Goal: Information Seeking & Learning: Check status

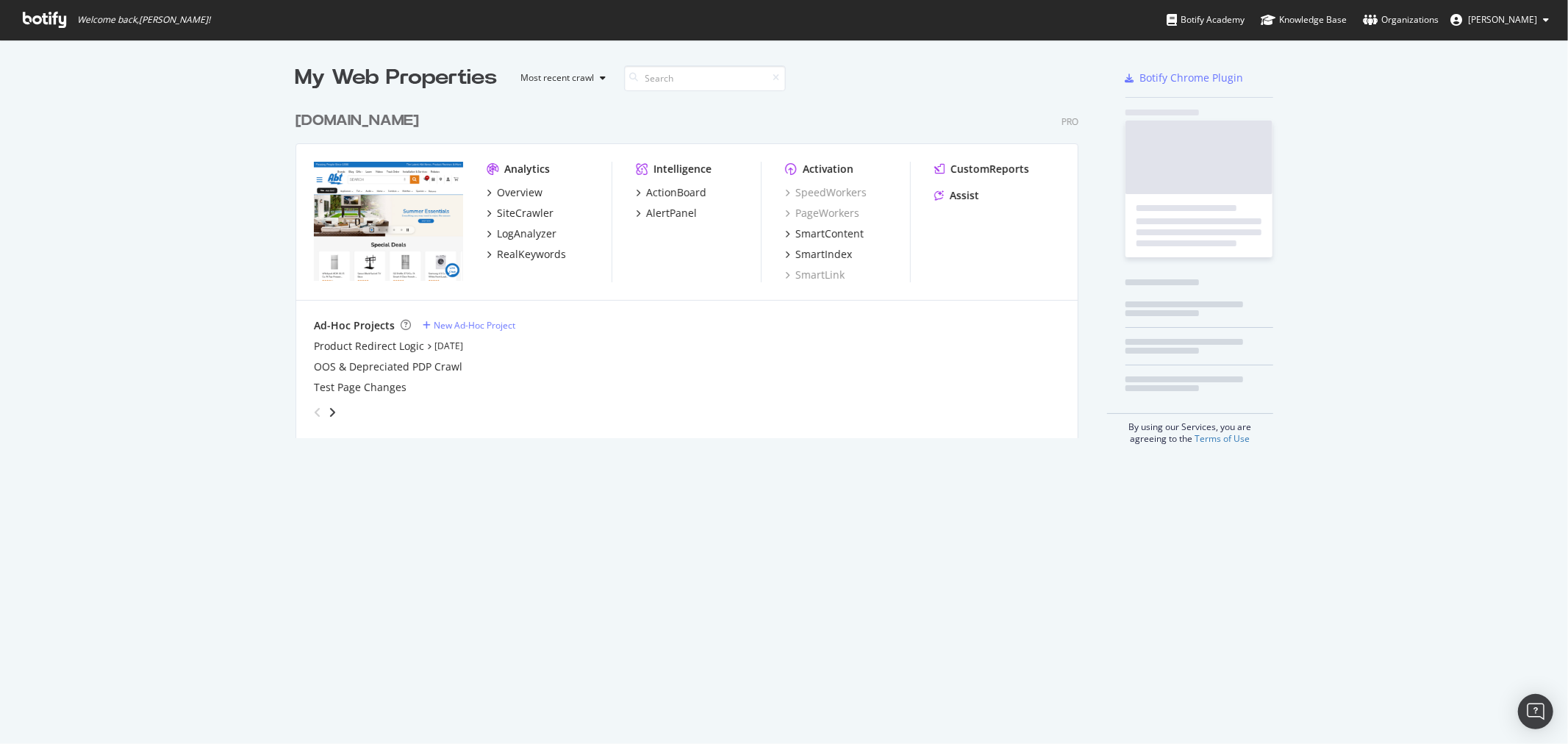
scroll to position [333, 782]
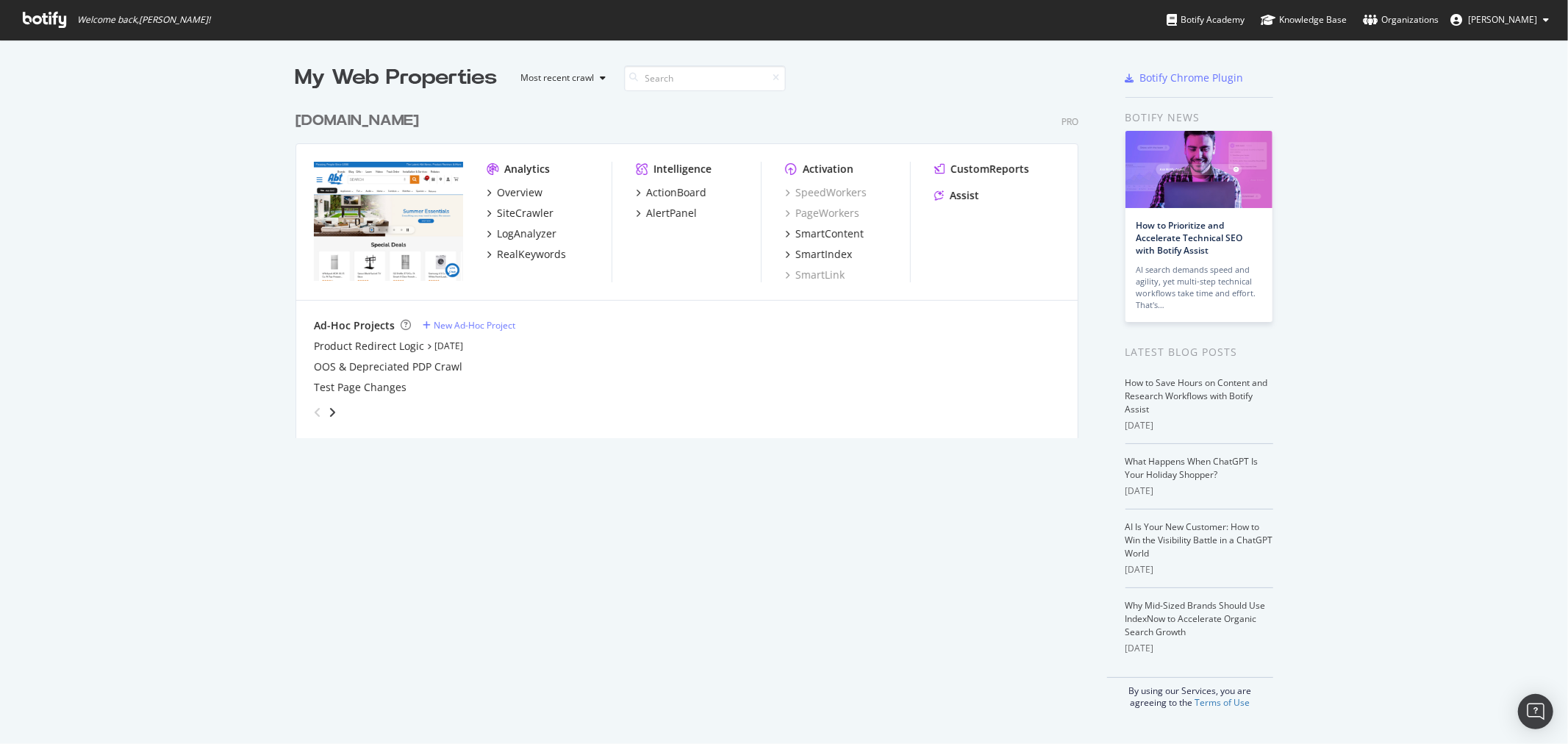
click at [338, 125] on div "[DOMAIN_NAME]" at bounding box center [357, 121] width 124 height 21
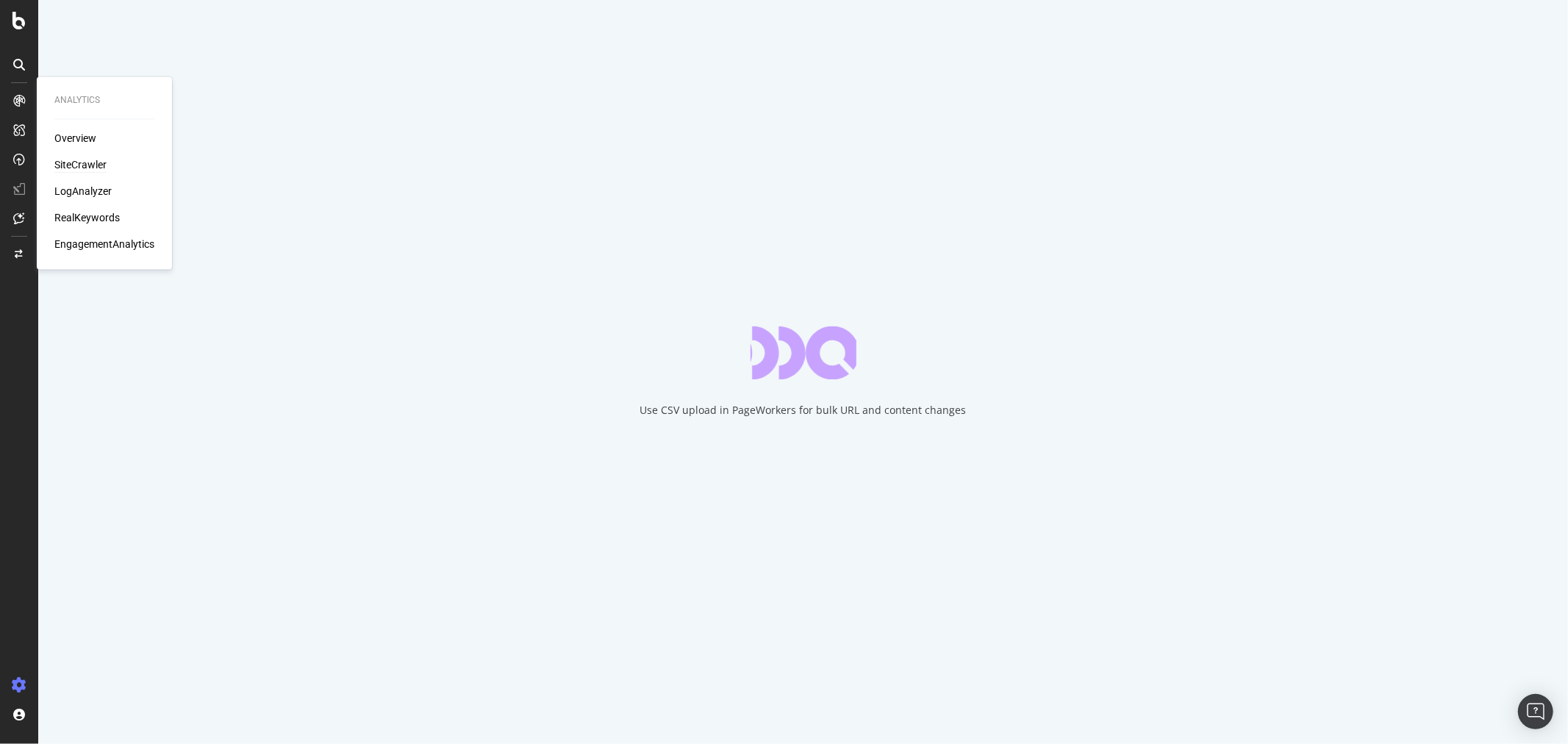
click at [67, 169] on div "SiteCrawler" at bounding box center [80, 166] width 52 height 15
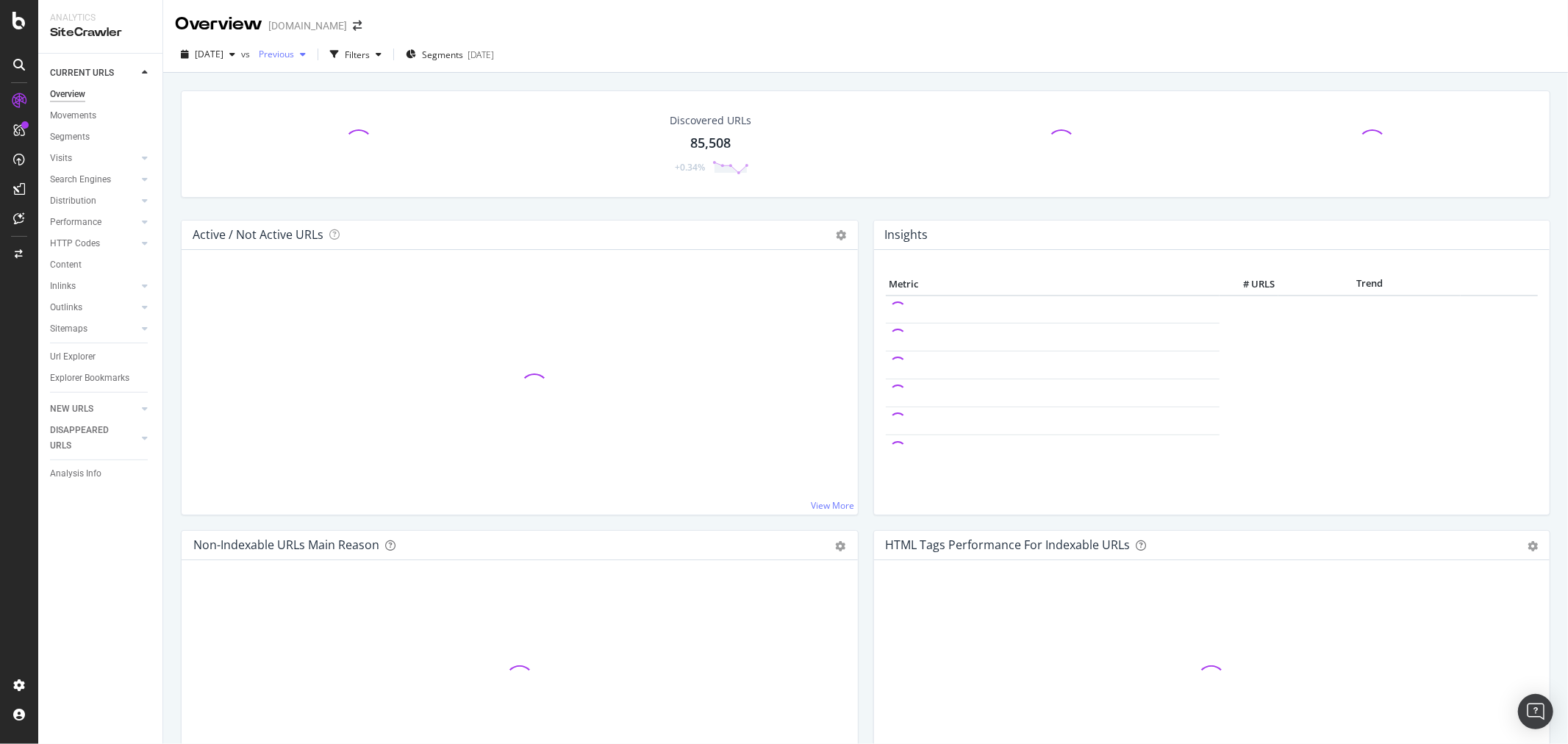
click at [306, 59] on icon "button" at bounding box center [303, 54] width 6 height 9
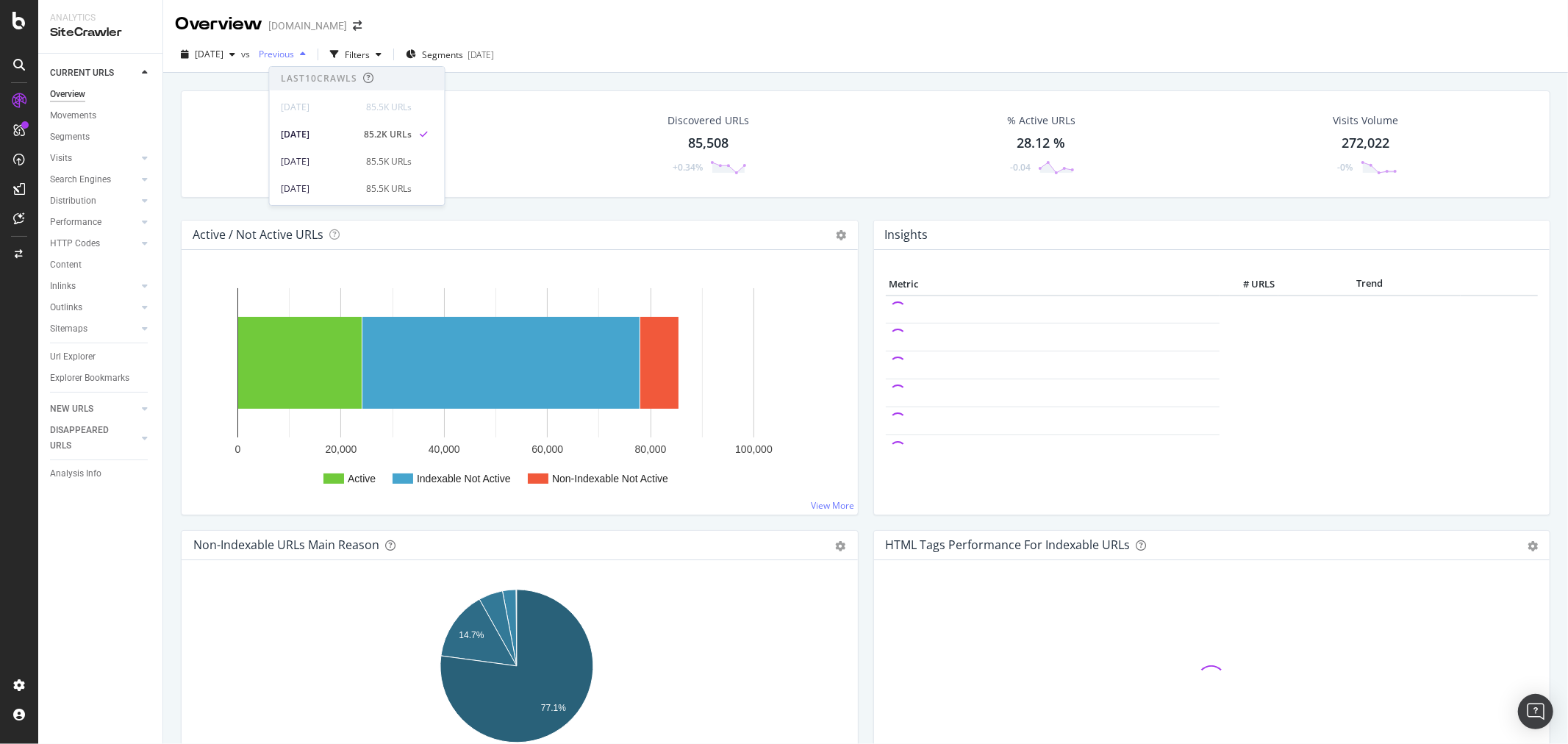
click at [306, 59] on icon "button" at bounding box center [303, 54] width 6 height 9
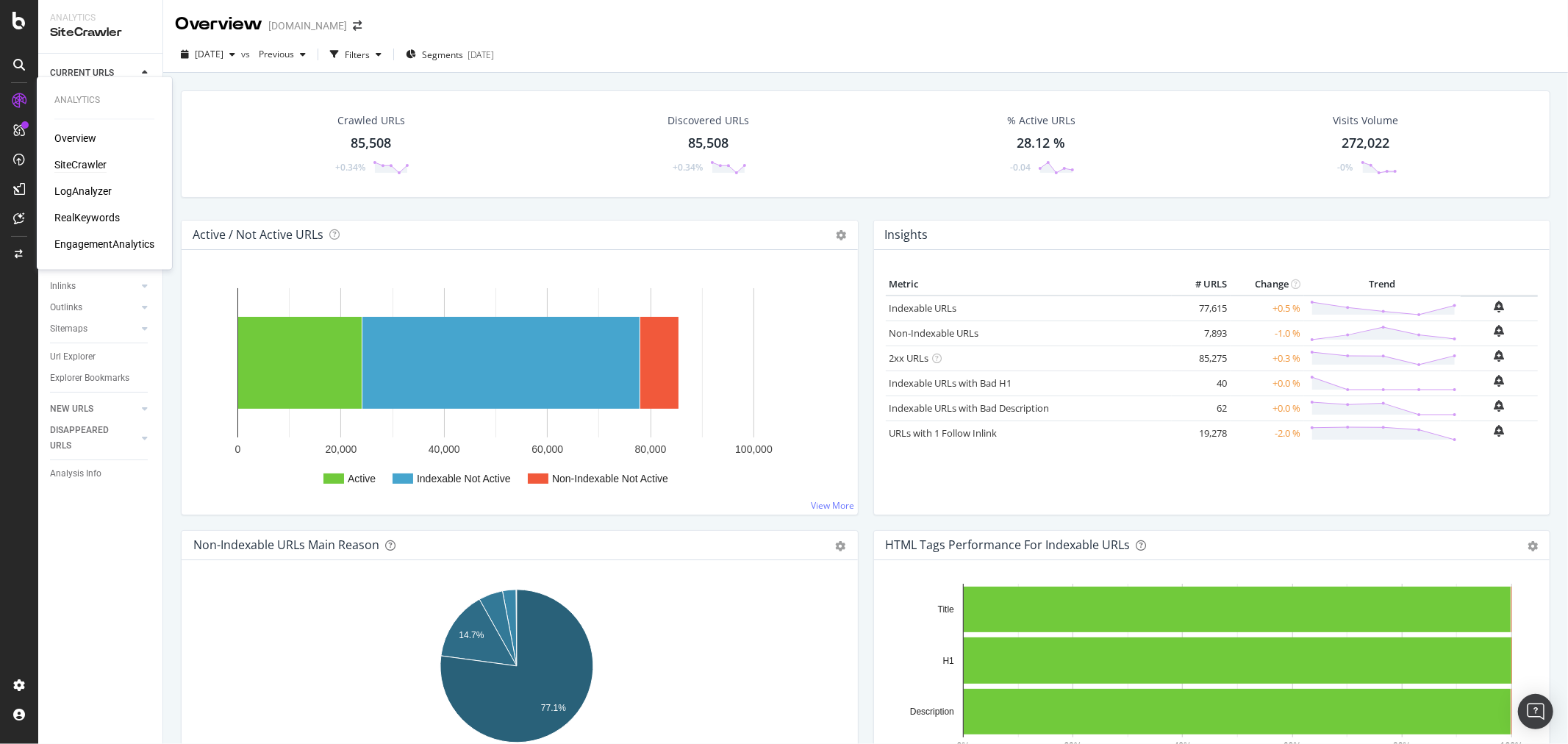
click at [82, 162] on div "SiteCrawler" at bounding box center [80, 166] width 52 height 15
click at [110, 185] on div "LogAnalyzer" at bounding box center [83, 192] width 57 height 15
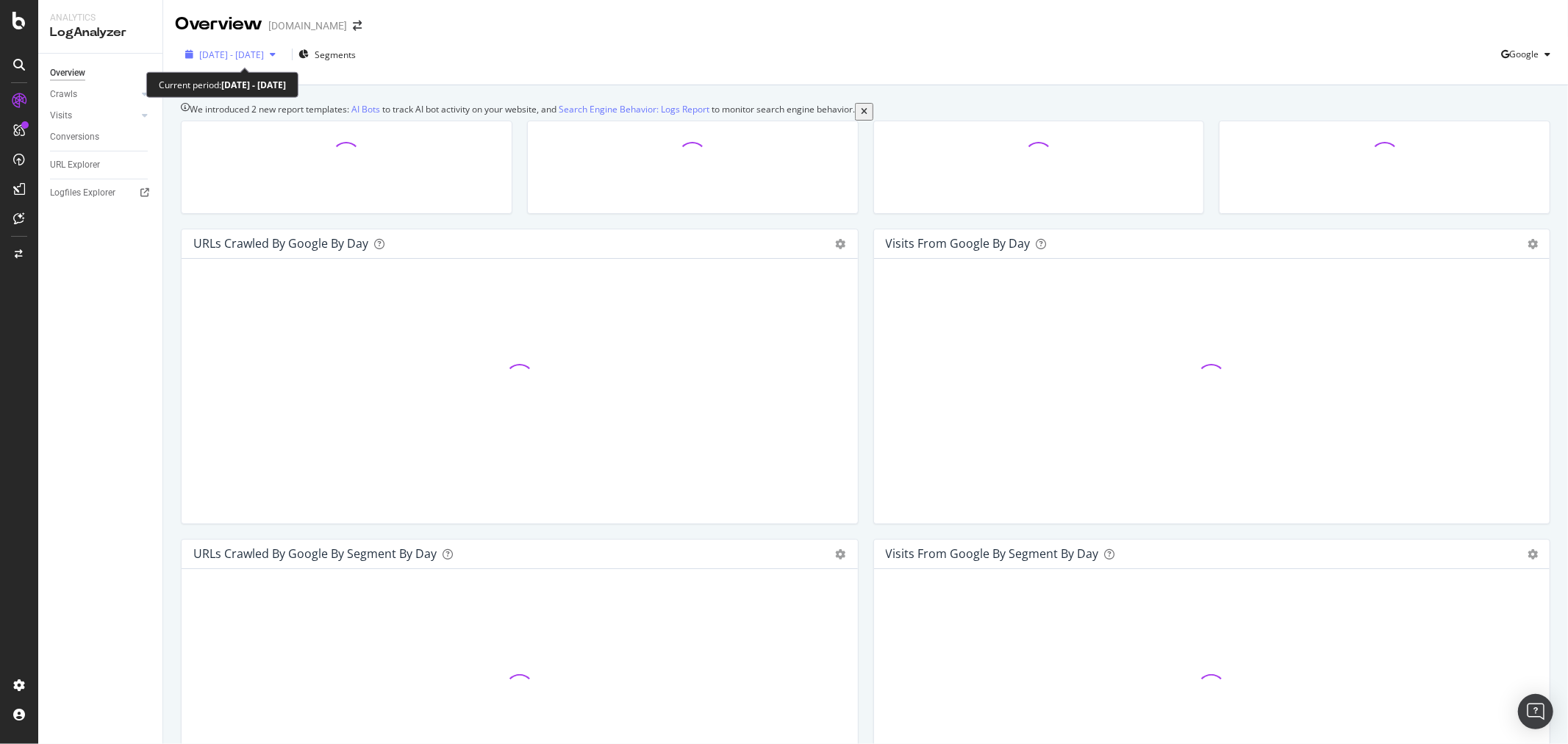
click at [264, 52] on span "[DATE] - [DATE]" at bounding box center [231, 54] width 65 height 12
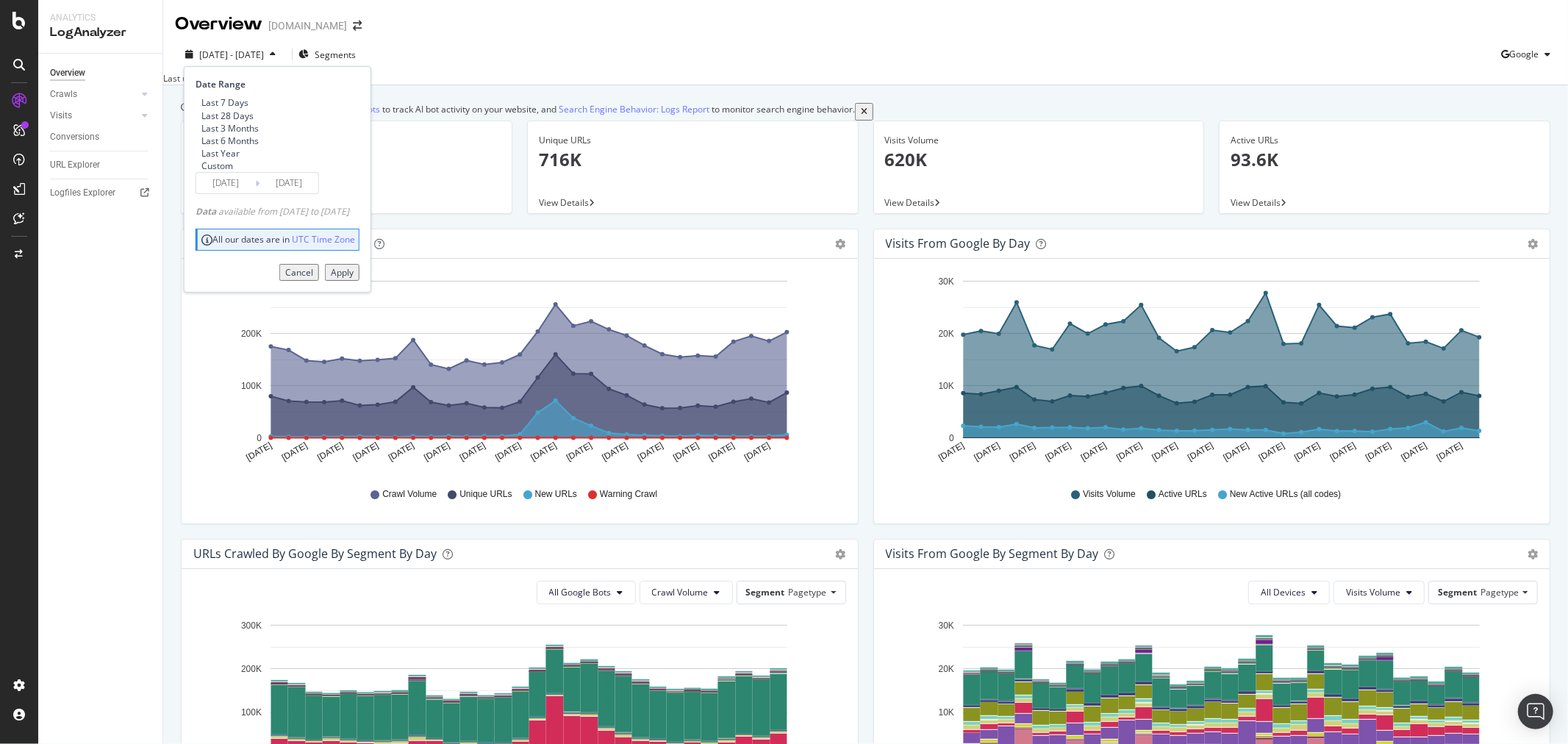
click at [663, 99] on div "We introduced 2 new report templates: AI Bots to track AI bot activity on your …" at bounding box center [865, 647] width 1405 height 1125
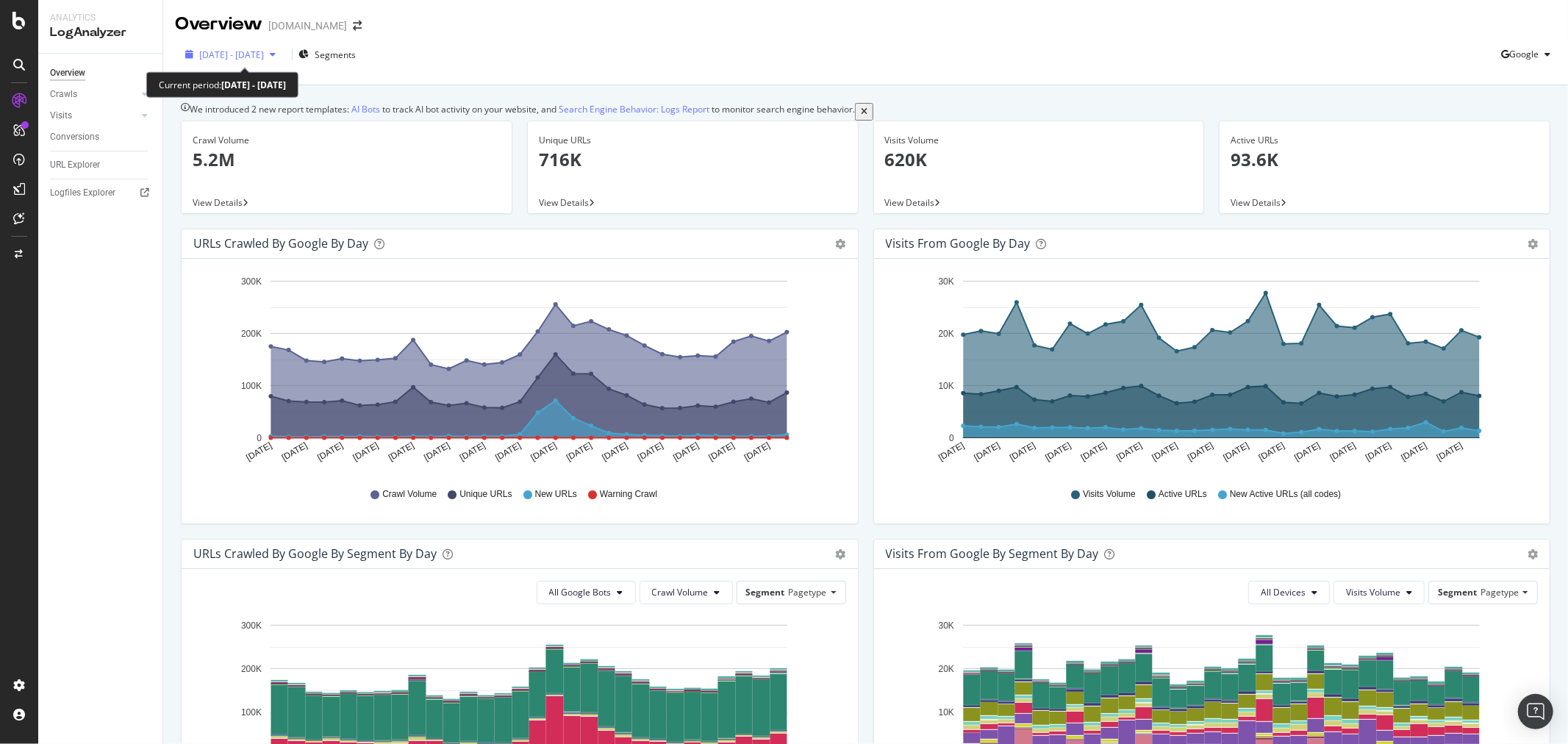
click at [256, 61] on div "[DATE] - [DATE]" at bounding box center [230, 54] width 103 height 12
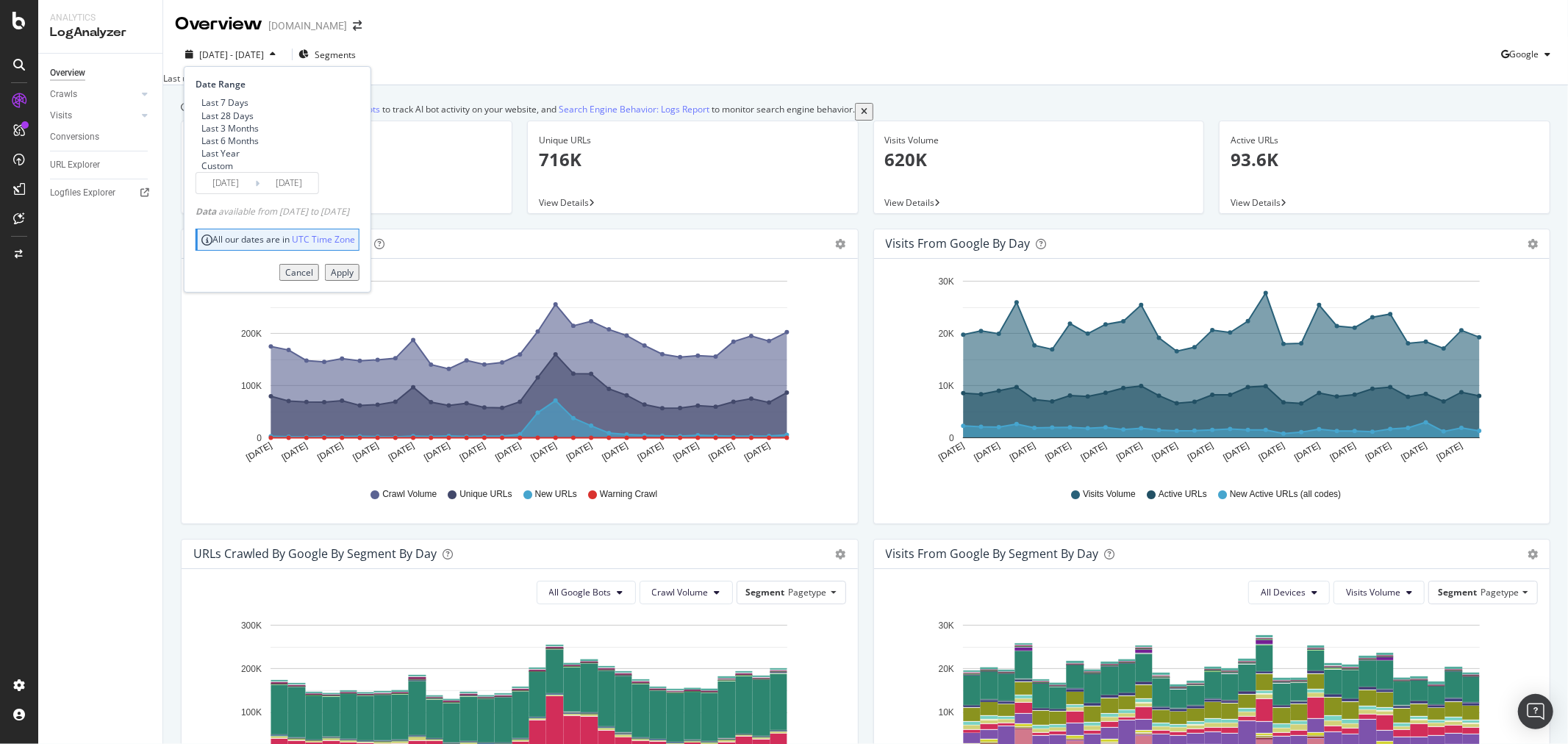
click at [228, 172] on div "Custom" at bounding box center [217, 166] width 32 height 12
click at [230, 237] on div "Date Range Last 7 Days Last 28 Days Last 3 Months Last 6 Months Last Year Custo…" at bounding box center [277, 179] width 188 height 226
click at [230, 194] on input "[DATE]" at bounding box center [226, 183] width 59 height 21
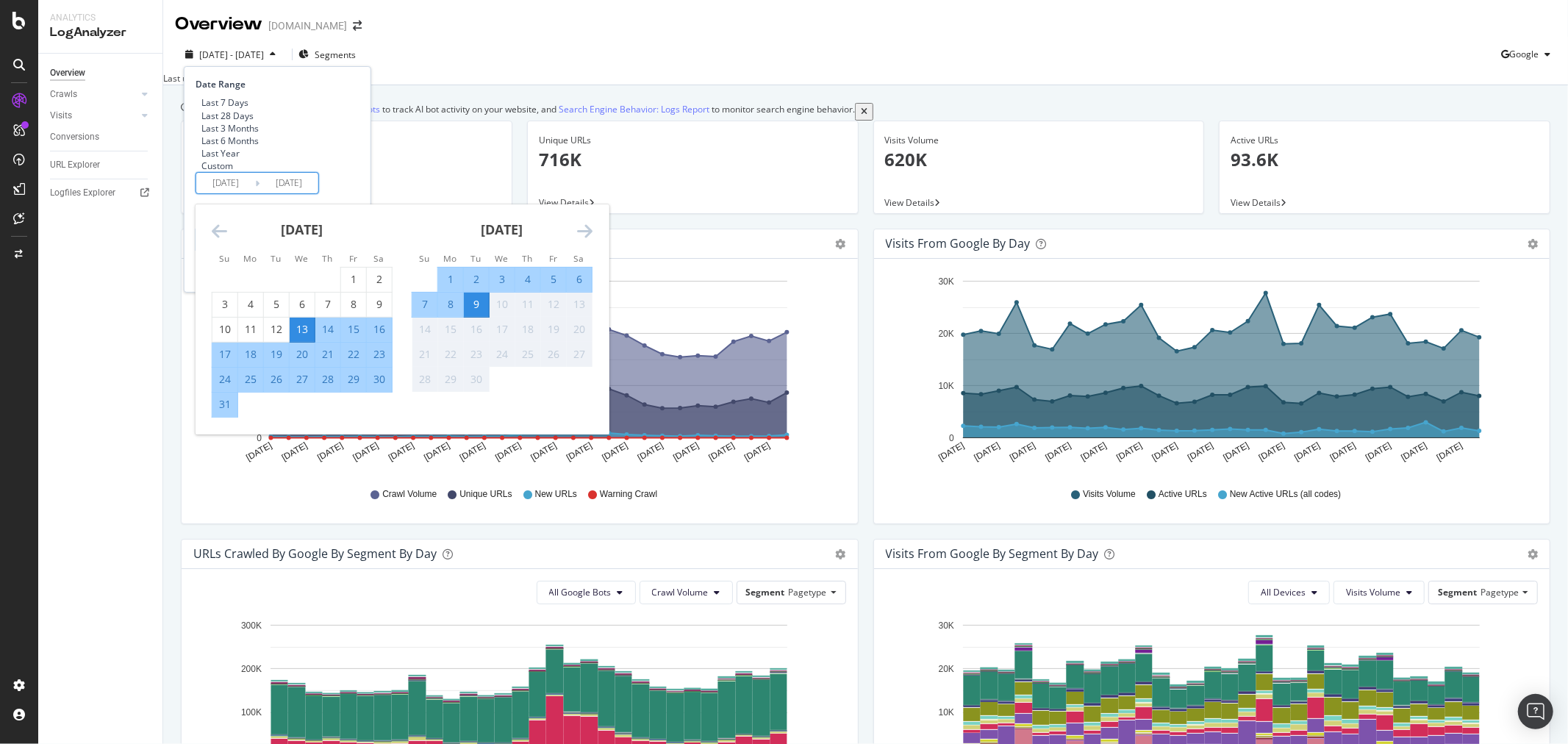
click at [214, 267] on div "[DATE]" at bounding box center [302, 235] width 180 height 62
click at [217, 240] on icon "Move backward to switch to the previous month." at bounding box center [219, 231] width 16 height 18
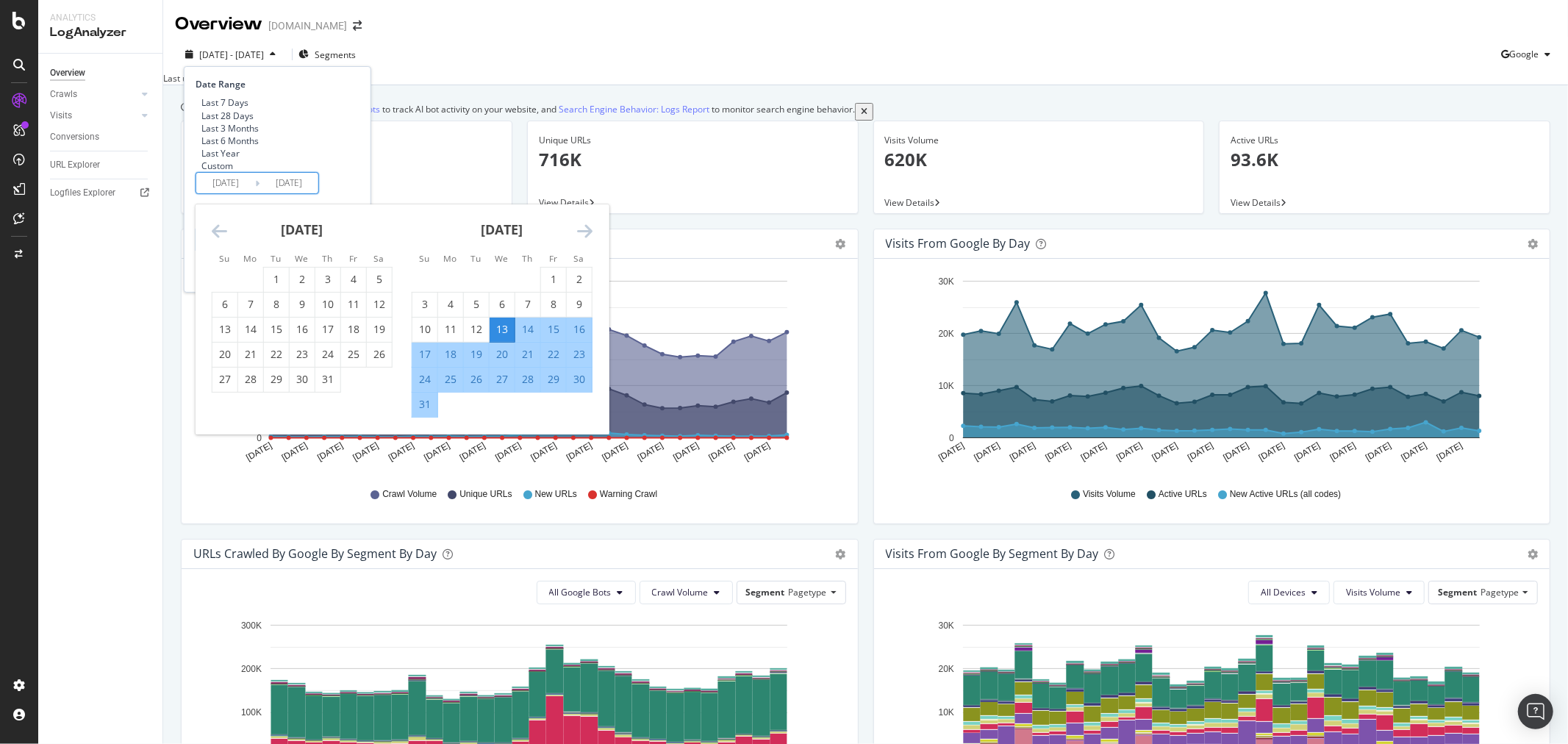
click at [217, 240] on icon "Move backward to switch to the previous month." at bounding box center [219, 231] width 16 height 18
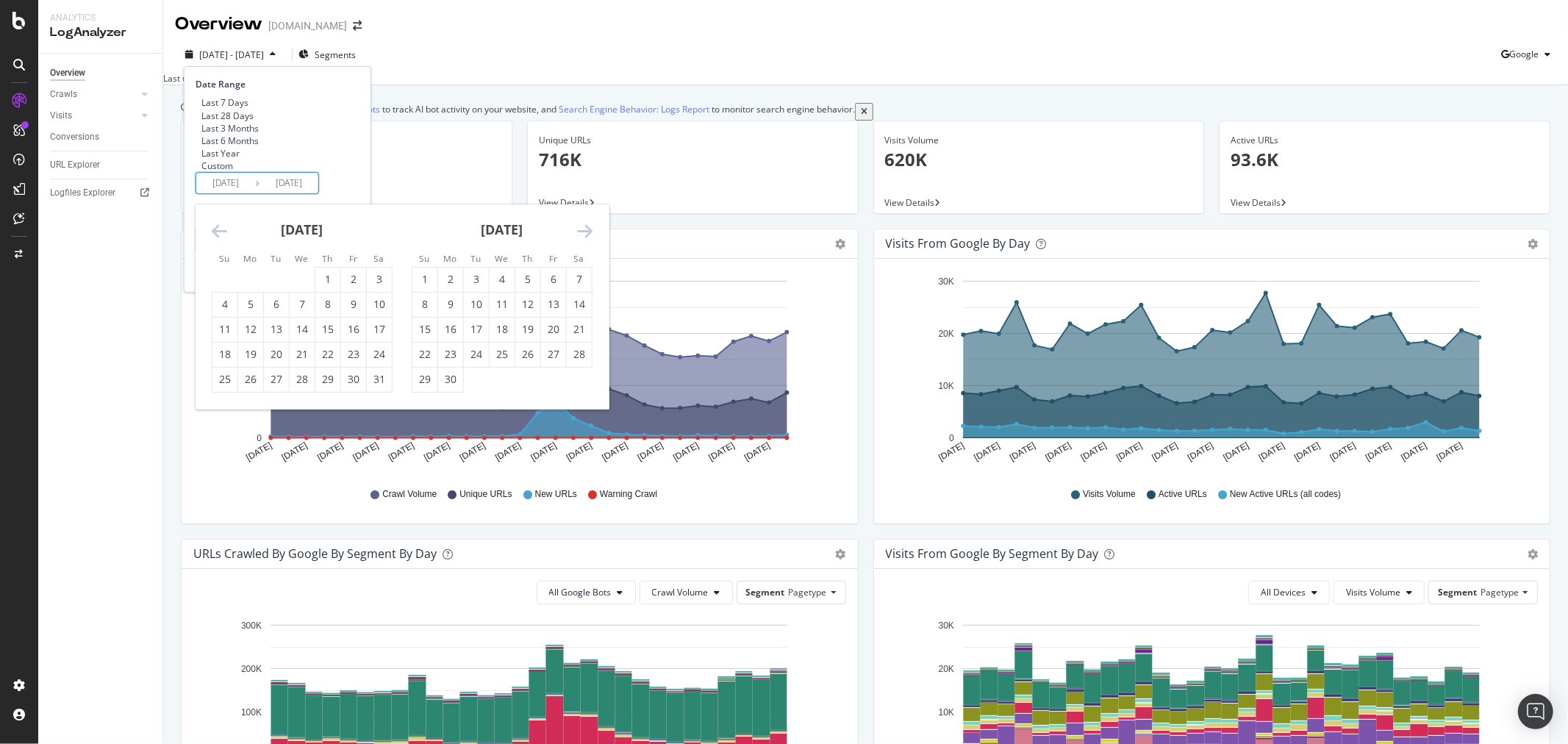
click at [217, 240] on icon "Move backward to switch to the previous month." at bounding box center [219, 231] width 16 height 18
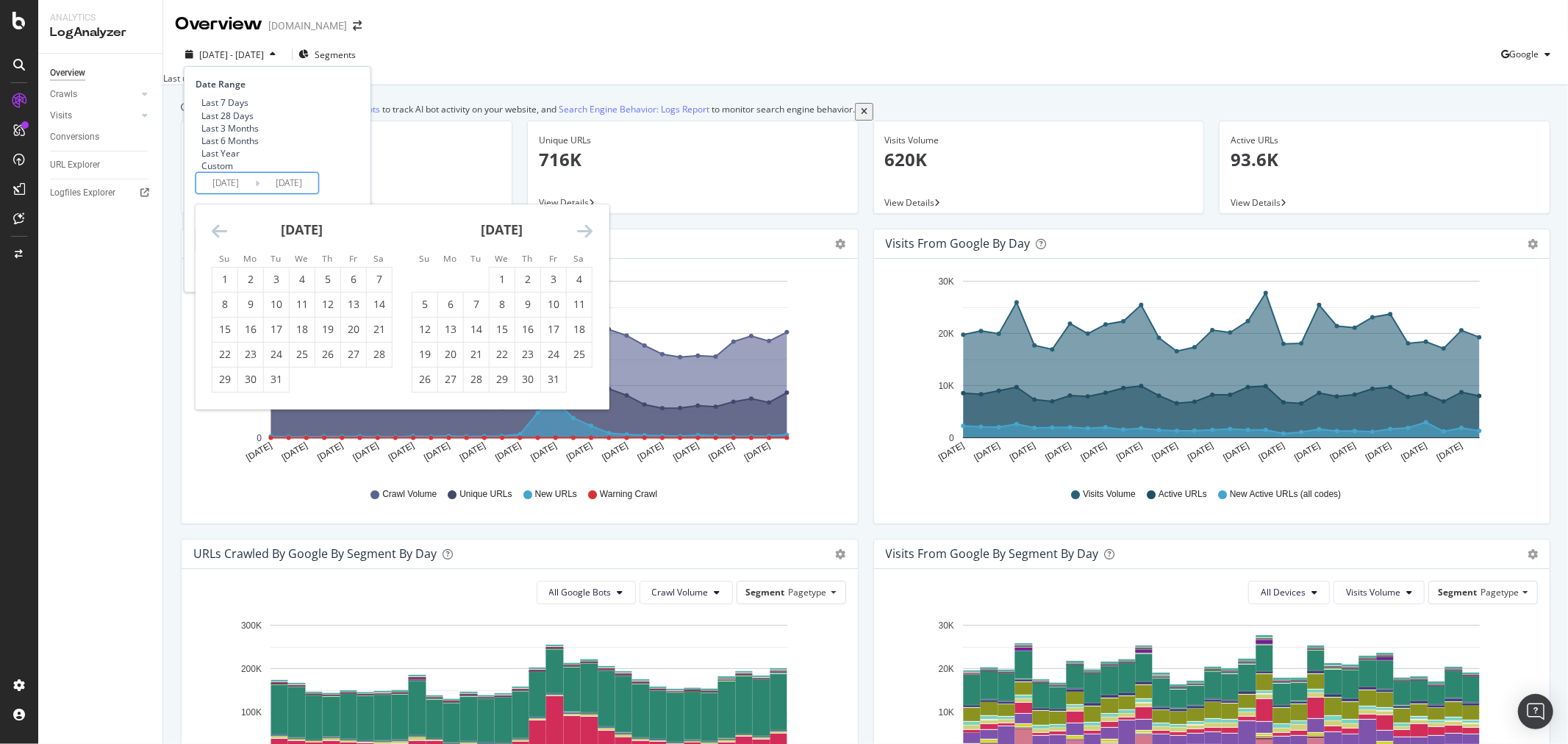
click at [217, 240] on icon "Move backward to switch to the previous month." at bounding box center [219, 231] width 16 height 18
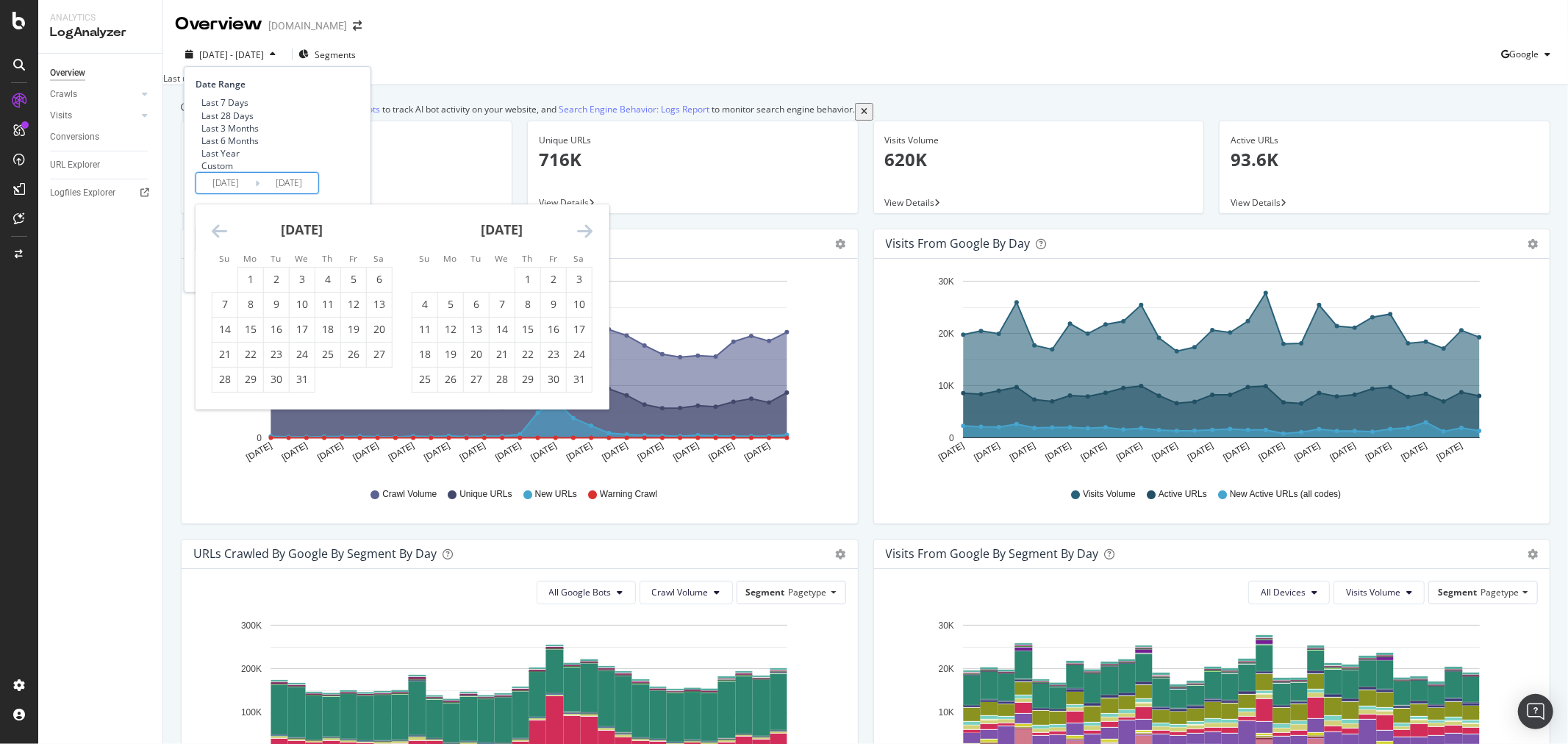
click at [217, 240] on icon "Move backward to switch to the previous month." at bounding box center [219, 231] width 16 height 18
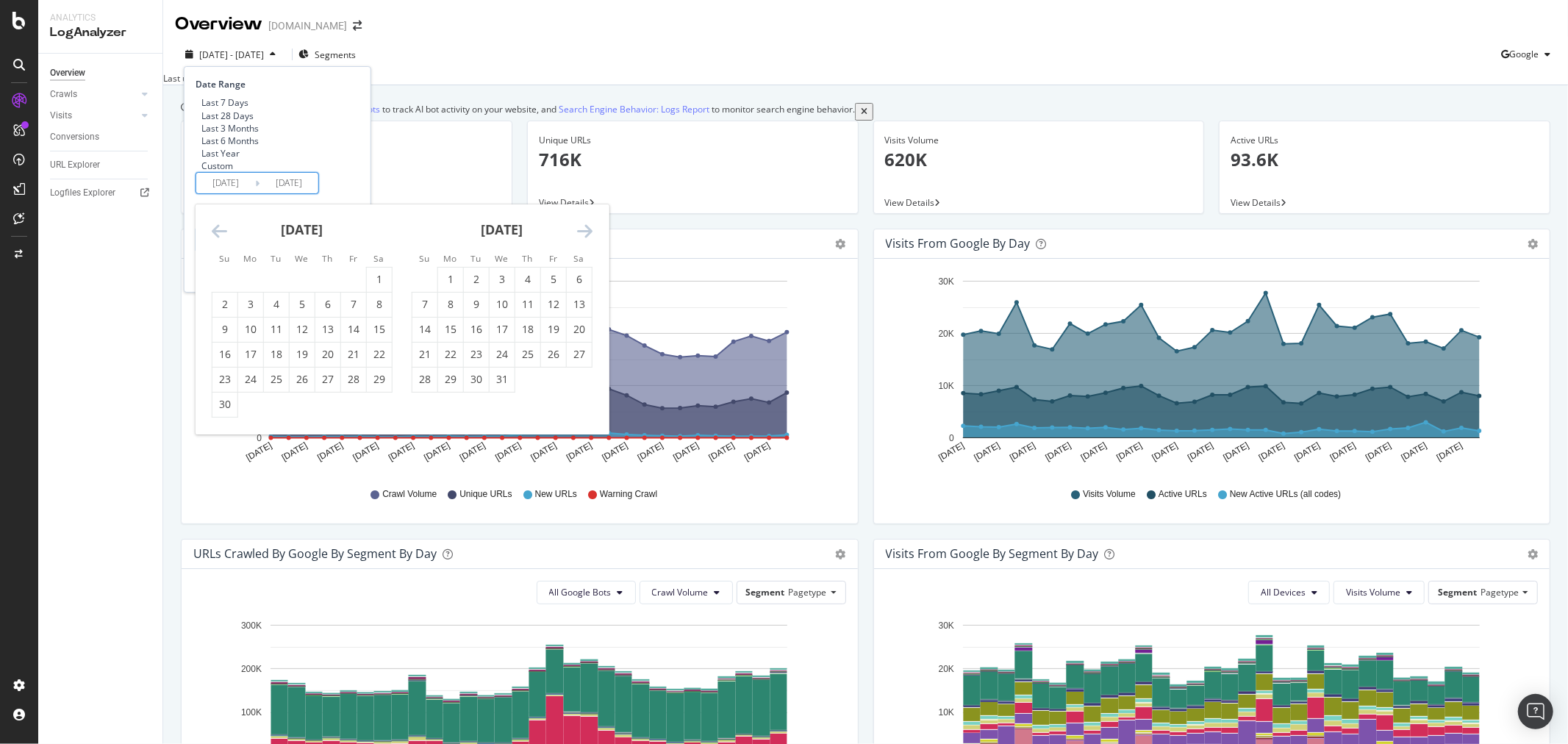
click at [217, 240] on icon "Move backward to switch to the previous month." at bounding box center [219, 231] width 16 height 18
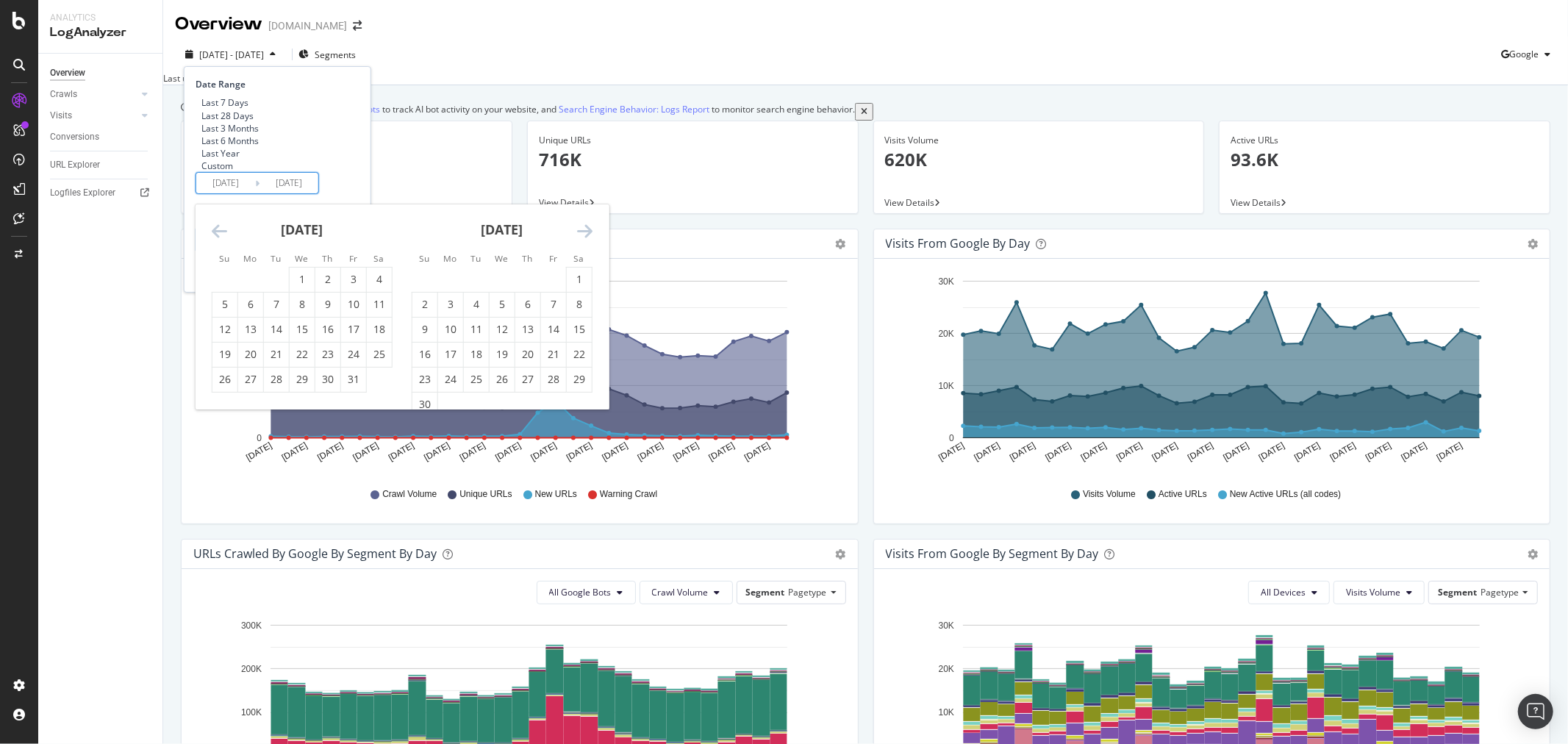
click at [217, 240] on icon "Move backward to switch to the previous month." at bounding box center [219, 231] width 16 height 18
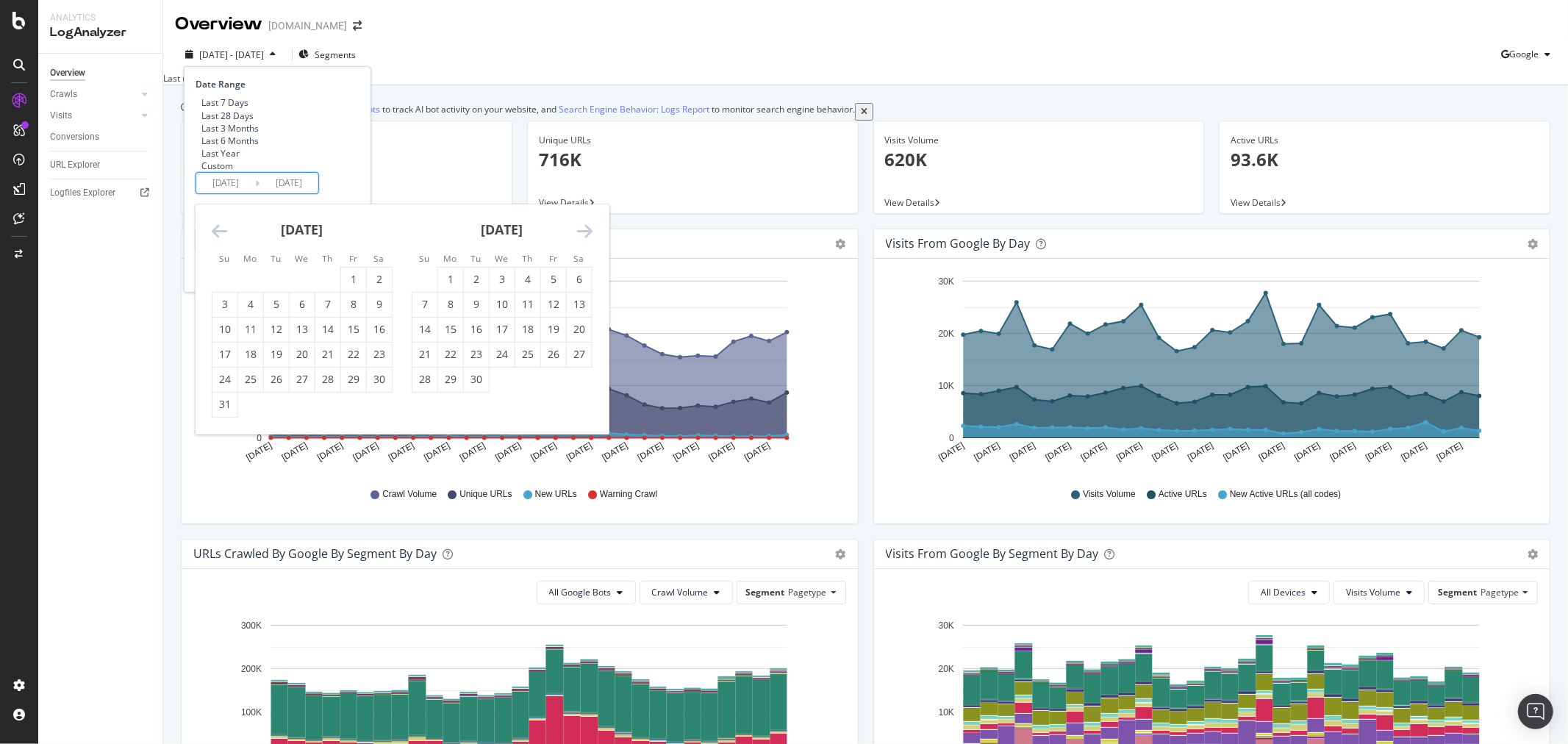
click at [217, 240] on icon "Move backward to switch to the previous month." at bounding box center [219, 231] width 16 height 18
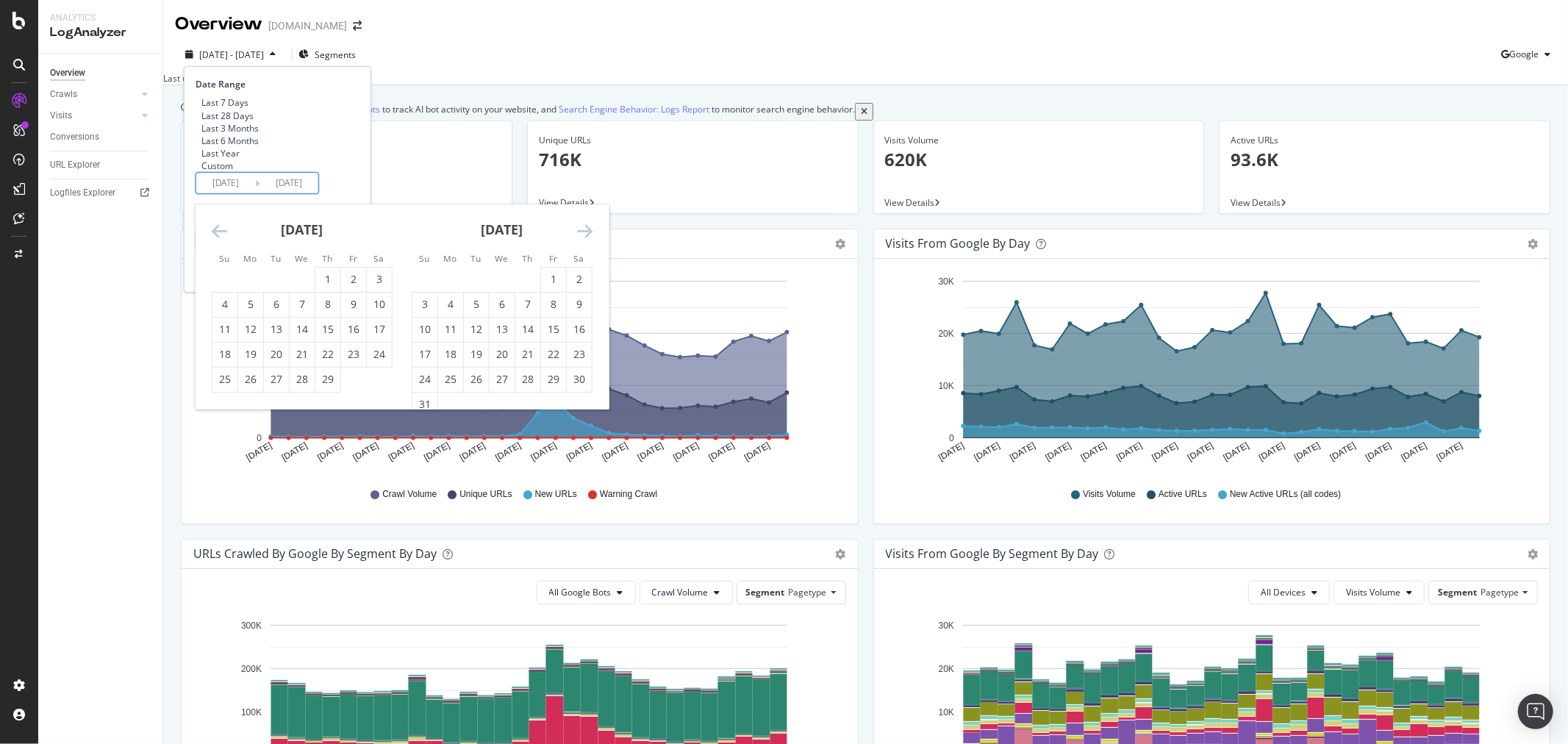
click at [217, 240] on icon "Move backward to switch to the previous month." at bounding box center [219, 231] width 16 height 18
click at [240, 287] on div "1" at bounding box center [250, 280] width 25 height 15
type input "[DATE]"
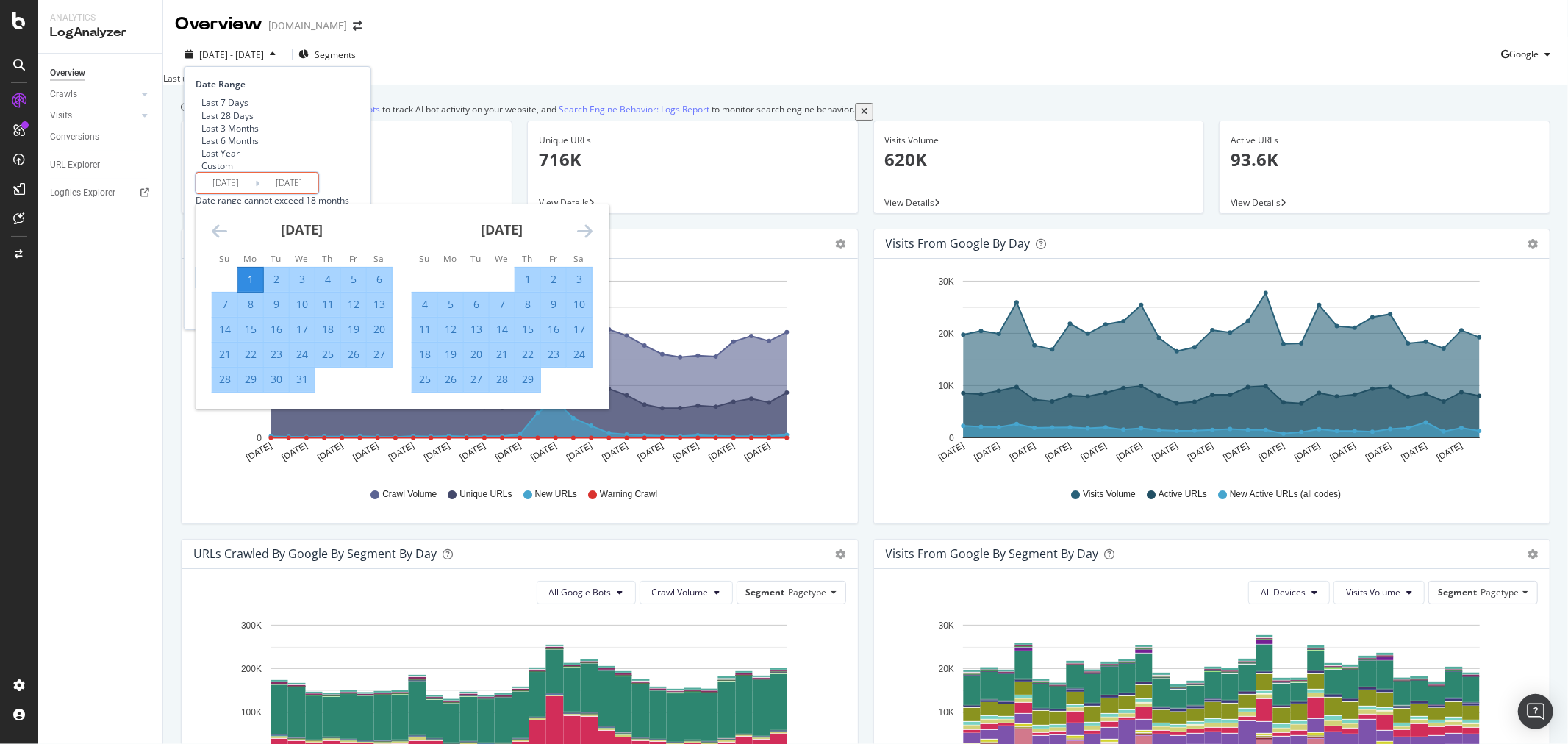
click at [588, 240] on icon "Move forward to switch to the next month." at bounding box center [585, 231] width 16 height 18
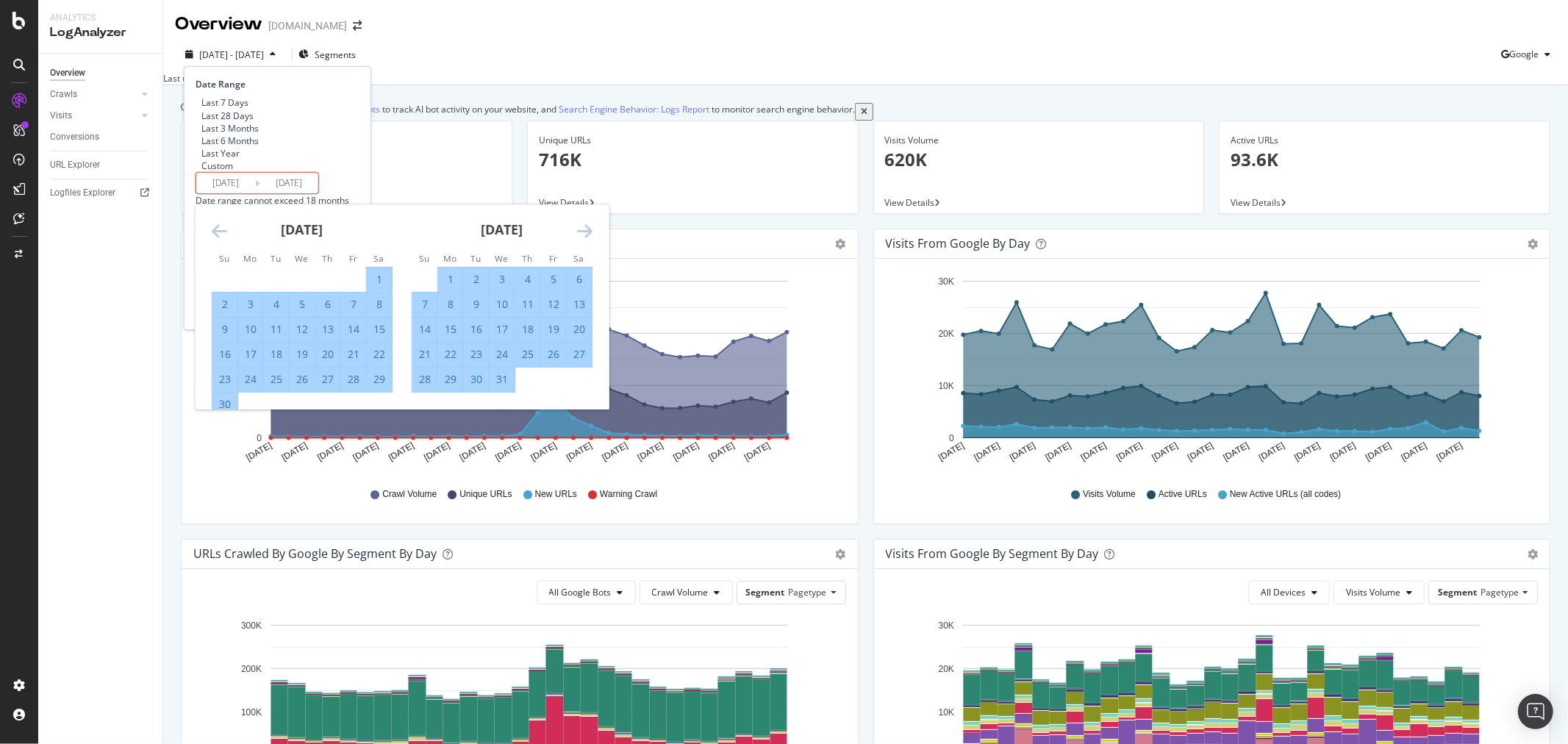
click at [588, 240] on icon "Move forward to switch to the next month." at bounding box center [585, 231] width 16 height 18
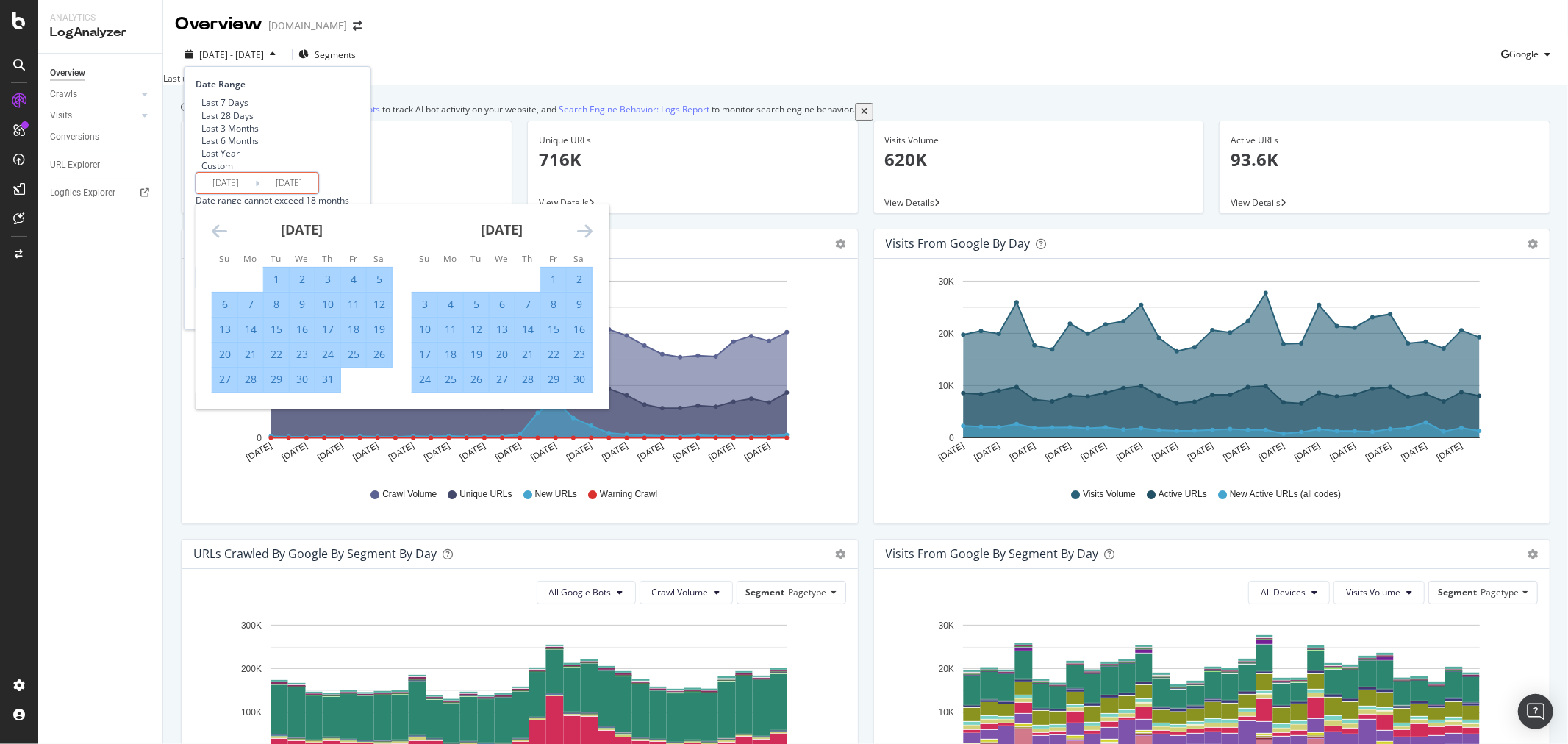
click at [588, 240] on icon "Move forward to switch to the next month." at bounding box center [585, 231] width 16 height 18
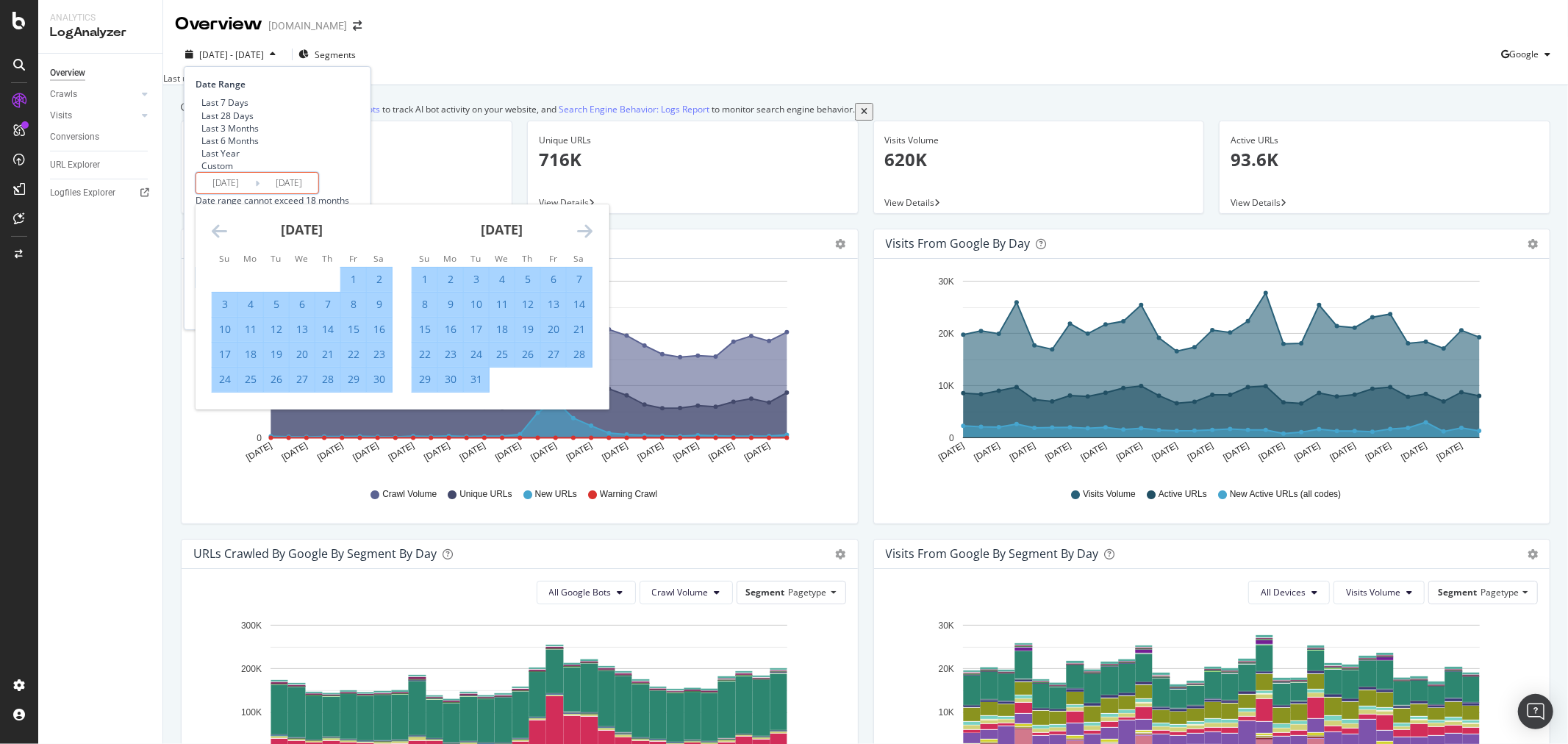
click at [588, 240] on icon "Move forward to switch to the next month." at bounding box center [585, 231] width 16 height 18
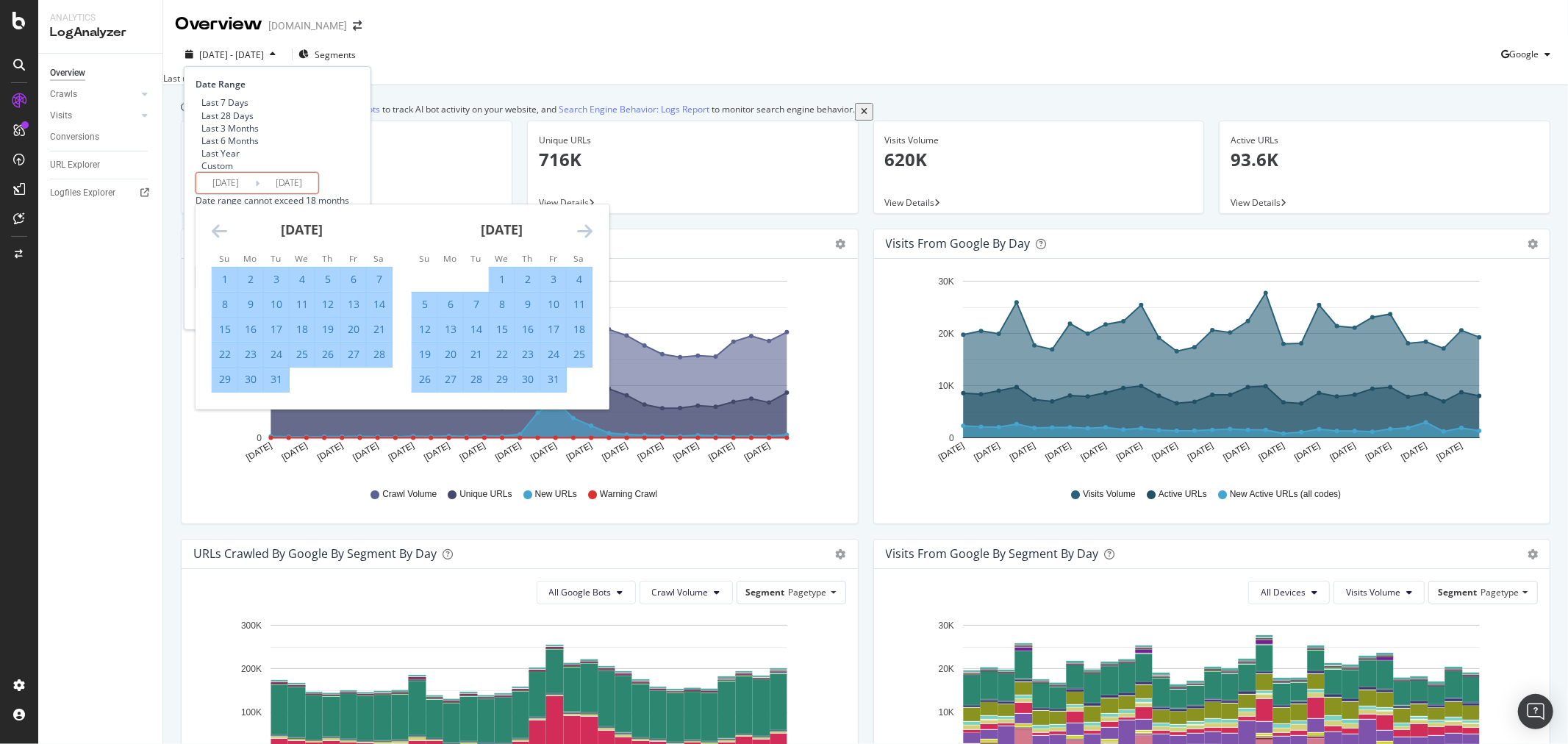
click at [588, 240] on icon "Move forward to switch to the next month." at bounding box center [585, 231] width 16 height 18
click at [302, 287] on div "1" at bounding box center [302, 280] width 25 height 15
type input "[DATE]"
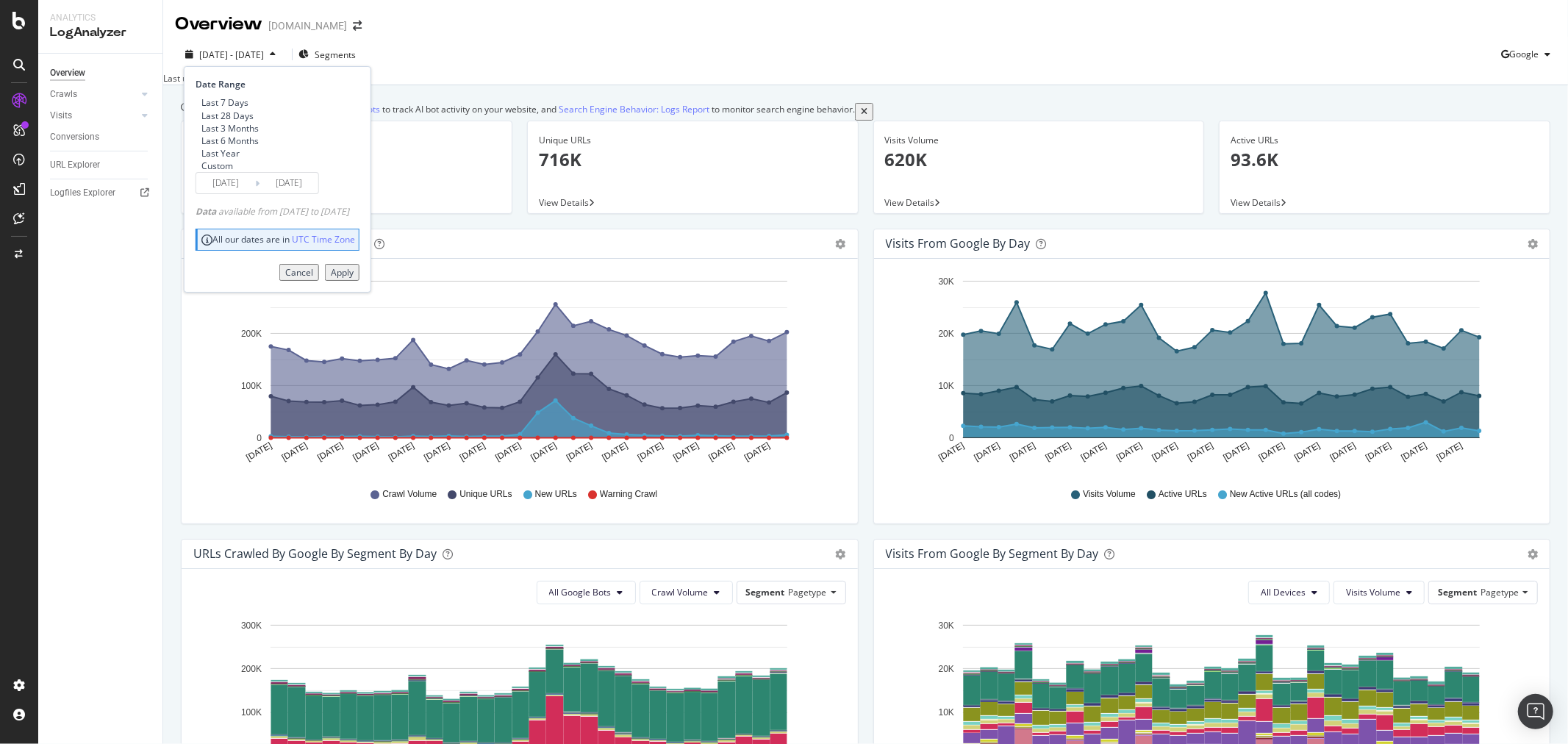
click at [359, 281] on button "Apply" at bounding box center [342, 272] width 34 height 17
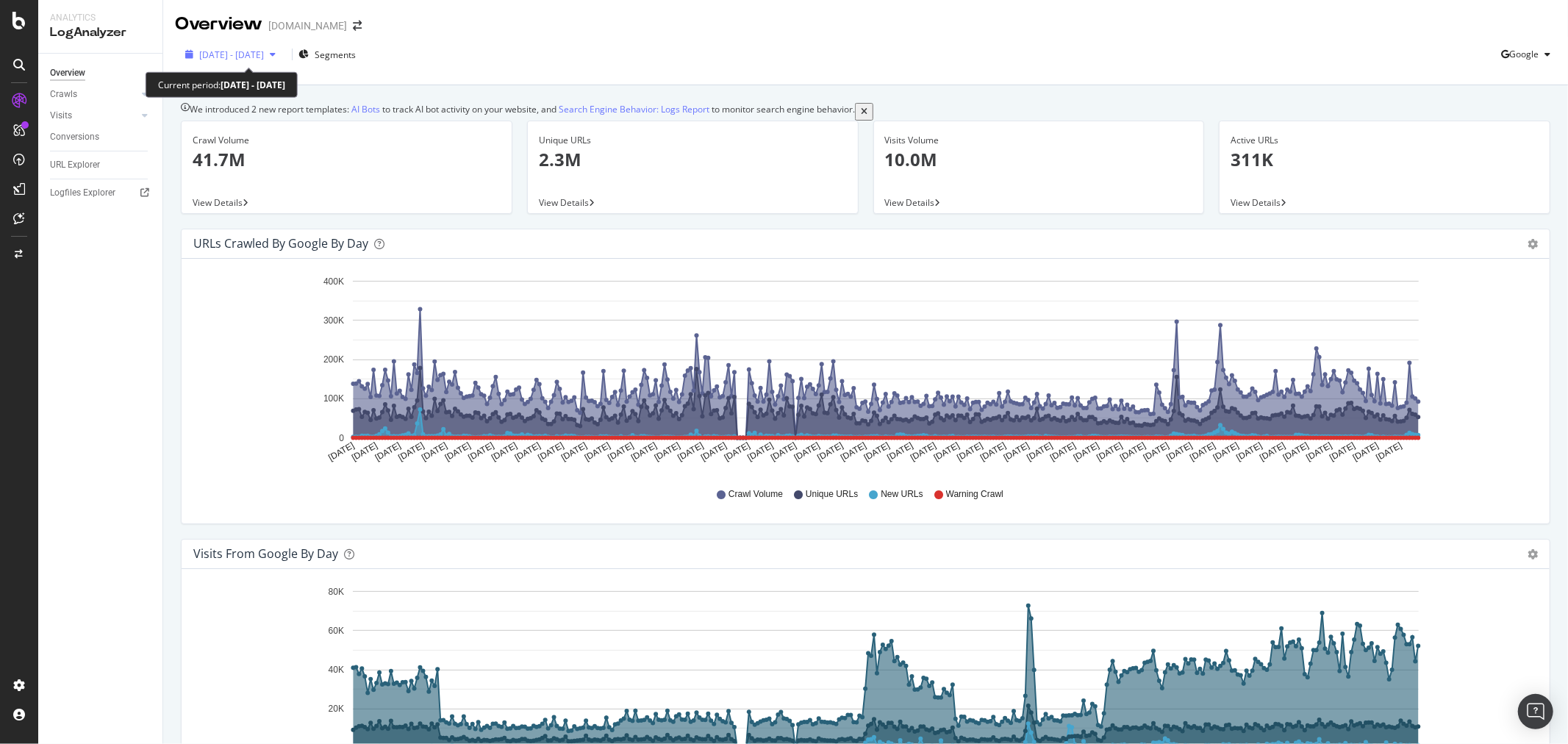
click at [264, 60] on span "[DATE] - [DATE]" at bounding box center [231, 54] width 65 height 12
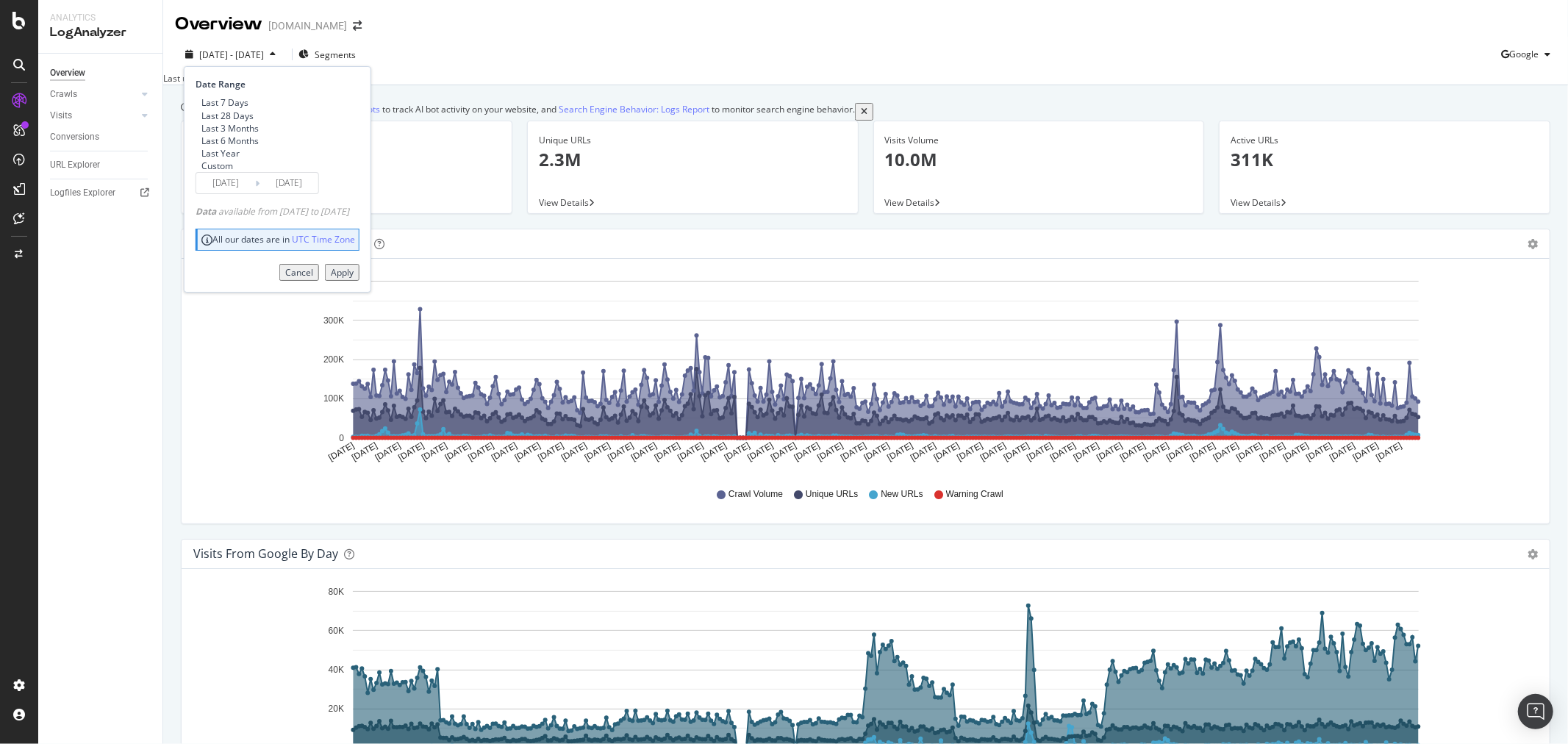
click at [234, 160] on div "Last Year" at bounding box center [221, 153] width 39 height 12
type input "[DATE]"
click at [353, 279] on div "Apply" at bounding box center [342, 272] width 23 height 12
